Goal: Information Seeking & Learning: Check status

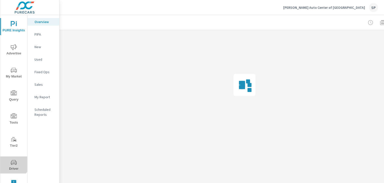
click at [11, 160] on icon "nav menu" at bounding box center [14, 162] width 6 height 5
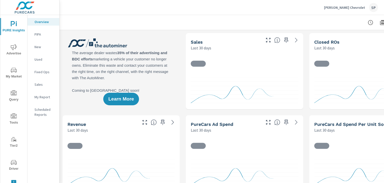
drag, startPoint x: 14, startPoint y: 163, endPoint x: 24, endPoint y: 162, distance: 9.9
click at [14, 164] on icon "nav menu" at bounding box center [14, 162] width 6 height 6
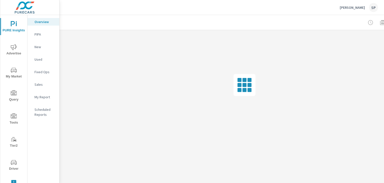
drag, startPoint x: 9, startPoint y: 163, endPoint x: 12, endPoint y: 163, distance: 3.3
click at [9, 163] on span "Driver" at bounding box center [14, 165] width 24 height 12
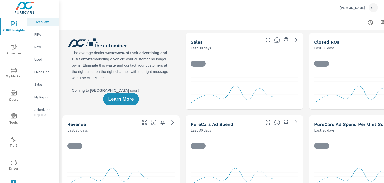
click at [11, 163] on icon "nav menu" at bounding box center [14, 162] width 6 height 6
